Goal: Find specific page/section: Find specific page/section

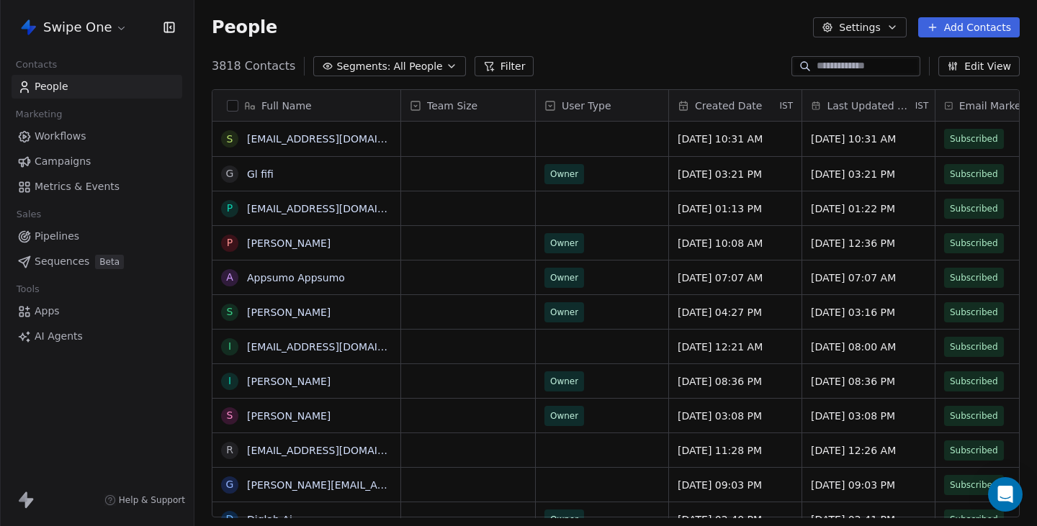
scroll to position [463, 843]
click at [76, 189] on span "Metrics & Events" at bounding box center [77, 186] width 85 height 15
